Goal: Transaction & Acquisition: Purchase product/service

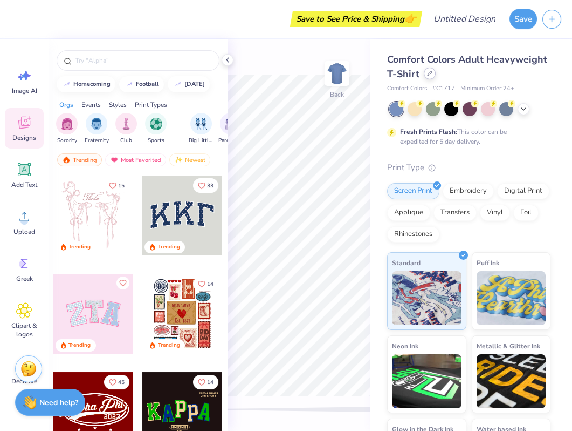
click at [428, 74] on icon at bounding box center [429, 73] width 5 height 5
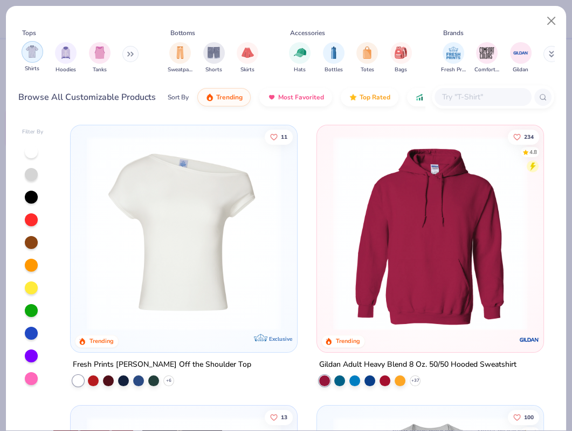
click at [30, 57] on img "filter for Shirts" at bounding box center [32, 51] width 12 height 12
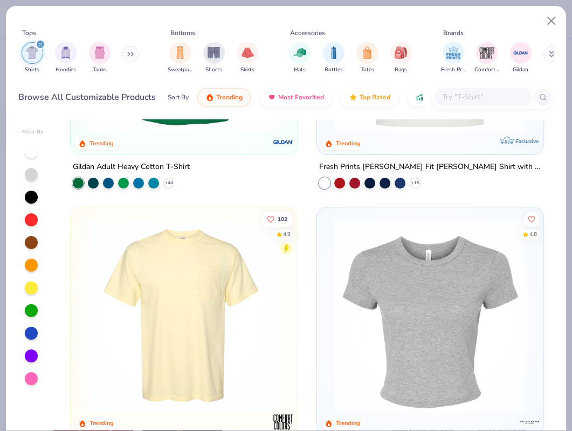
scroll to position [600, 0]
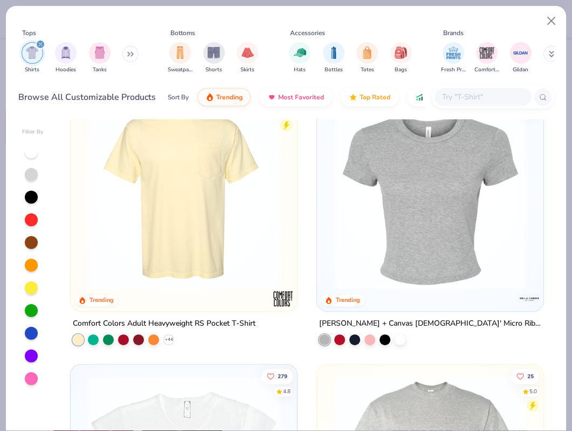
click at [186, 231] on img at bounding box center [183, 192] width 205 height 194
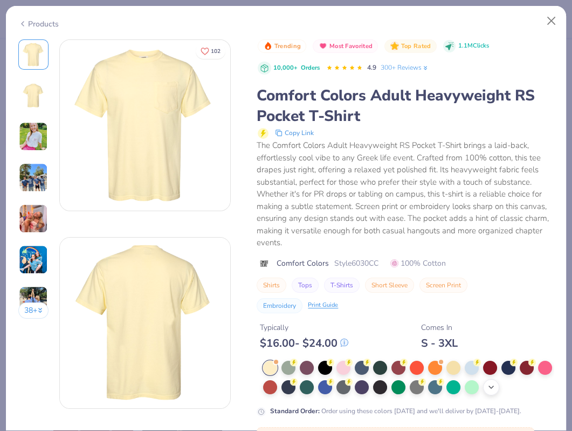
click at [486, 381] on div "+ 22" at bounding box center [491, 387] width 16 height 16
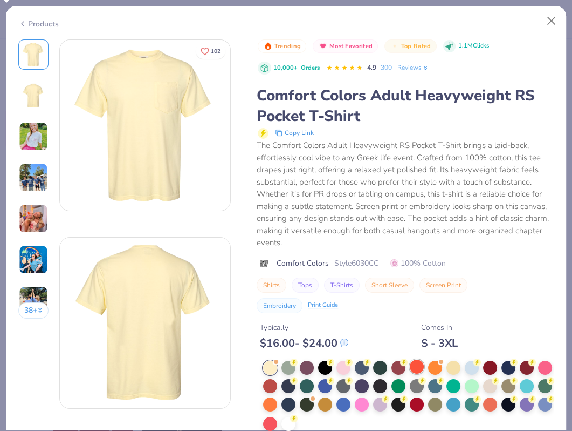
scroll to position [46, 0]
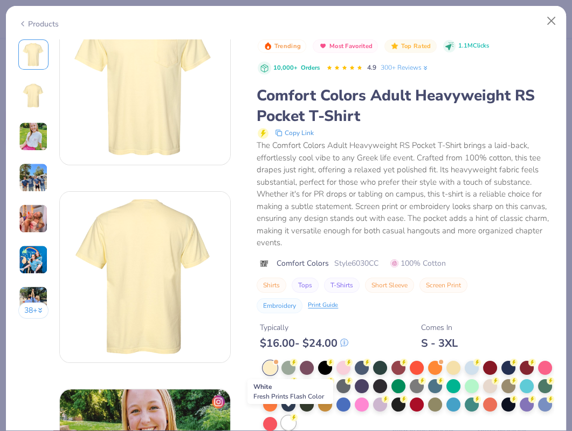
click at [289, 418] on div at bounding box center [289, 422] width 14 height 14
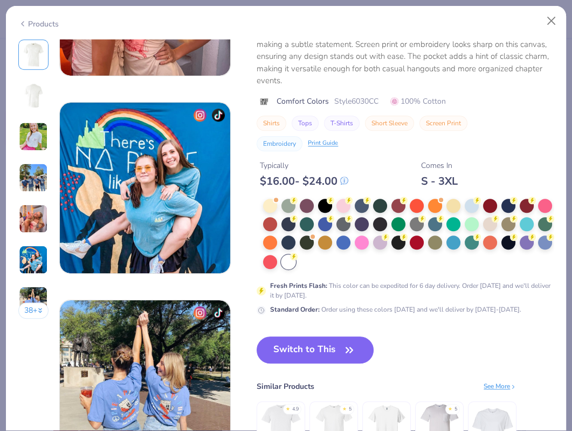
scroll to position [1138, 0]
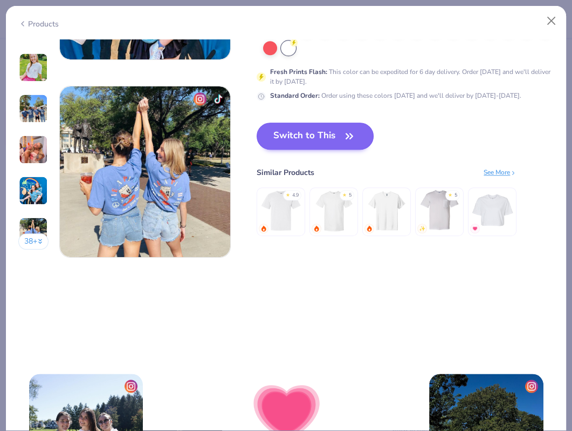
click at [339, 133] on button "Switch to This" at bounding box center [315, 135] width 117 height 27
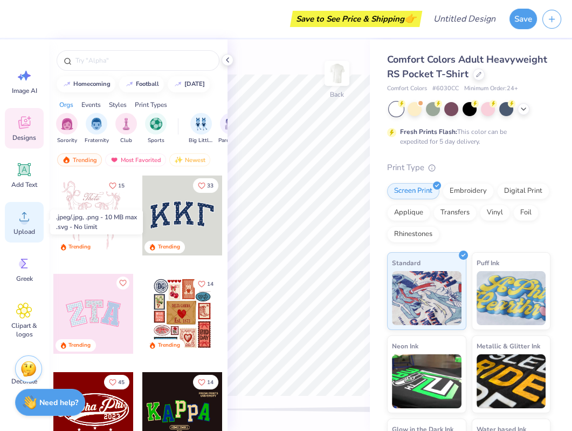
click at [25, 221] on circle at bounding box center [25, 221] width 8 height 8
click at [22, 217] on circle at bounding box center [25, 221] width 8 height 8
click at [24, 218] on icon at bounding box center [24, 216] width 10 height 9
click at [28, 217] on icon at bounding box center [24, 216] width 16 height 16
click at [29, 222] on icon at bounding box center [24, 216] width 16 height 16
